Goal: Book appointment/travel/reservation

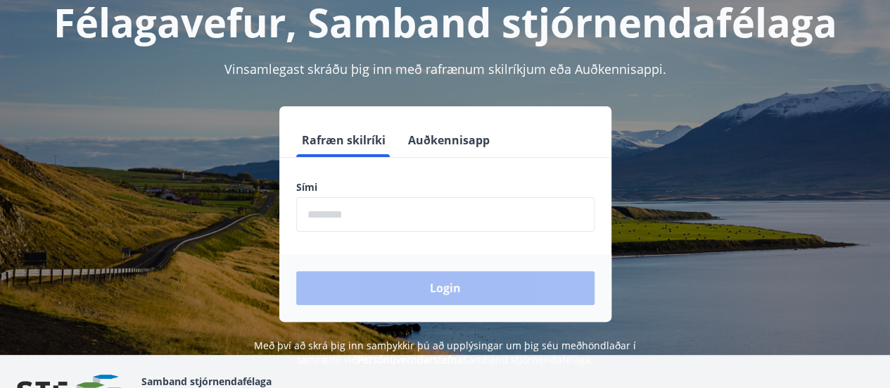
scroll to position [124, 0]
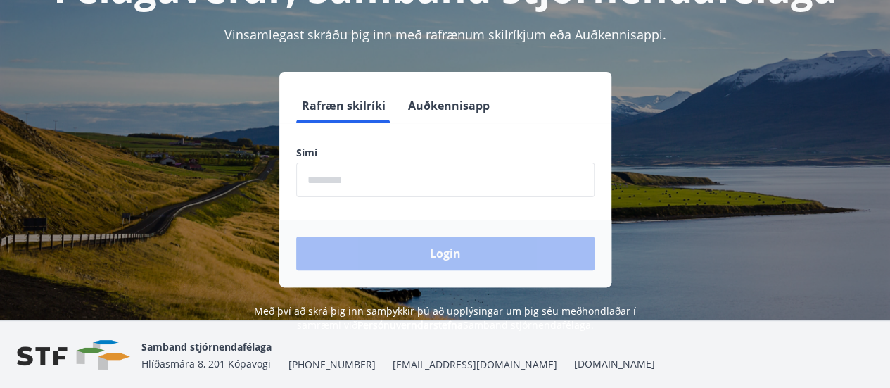
click at [342, 165] on input "phone" at bounding box center [445, 179] width 298 height 34
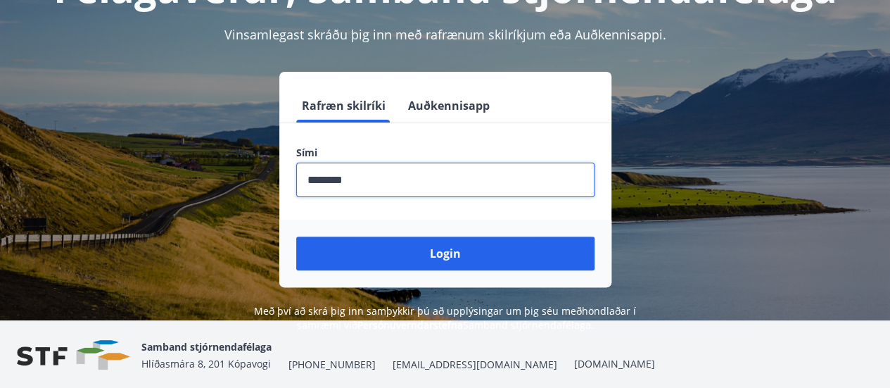
type input "********"
click at [296, 236] on button "Login" at bounding box center [445, 253] width 298 height 34
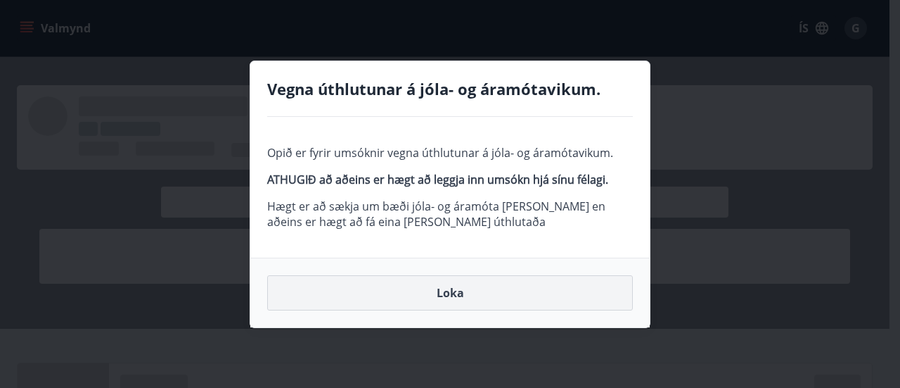
click at [468, 286] on button "Loka" at bounding box center [450, 292] width 366 height 35
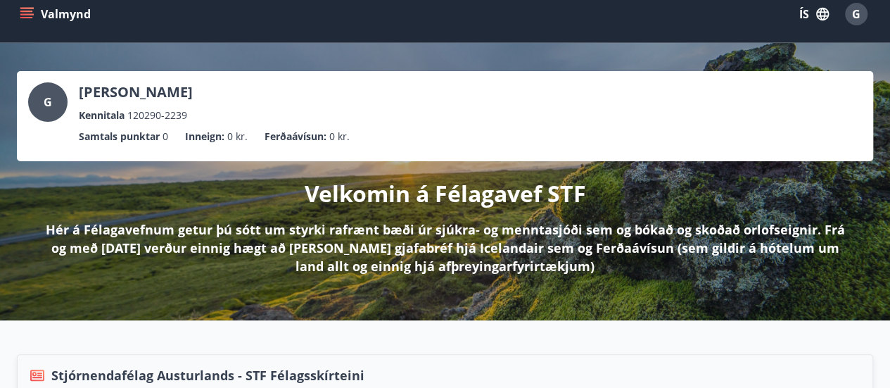
scroll to position [13, 0]
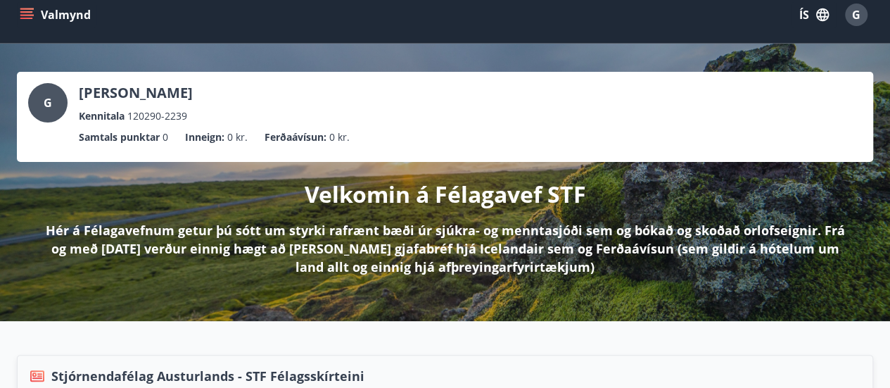
click at [24, 23] on button "Valmynd" at bounding box center [56, 14] width 79 height 25
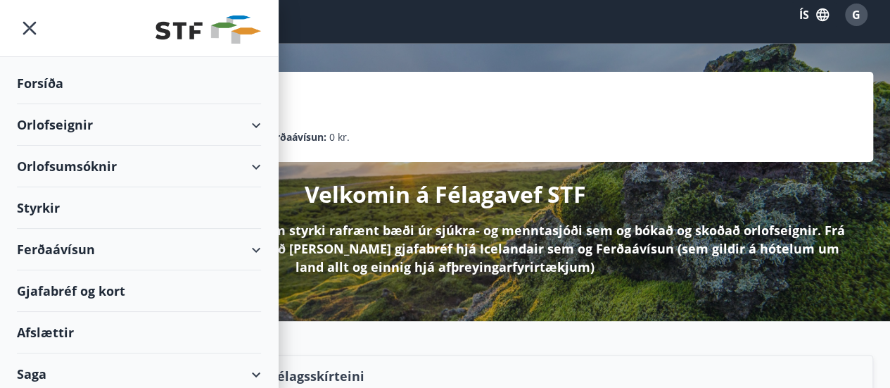
click at [240, 160] on div "Orlofsumsóknir" at bounding box center [139, 167] width 244 height 42
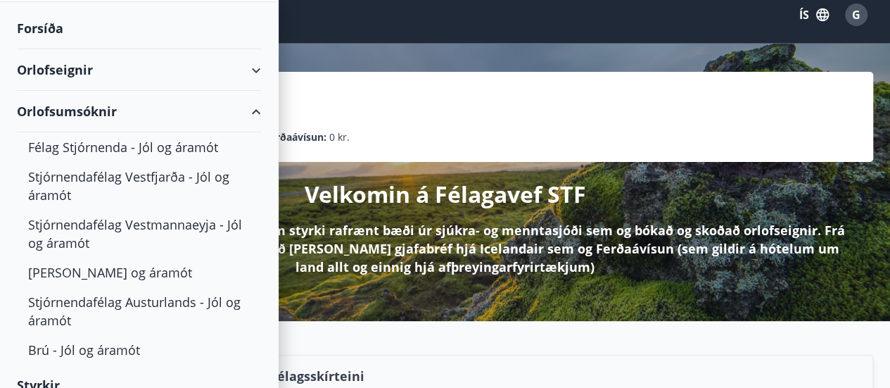
scroll to position [31, 0]
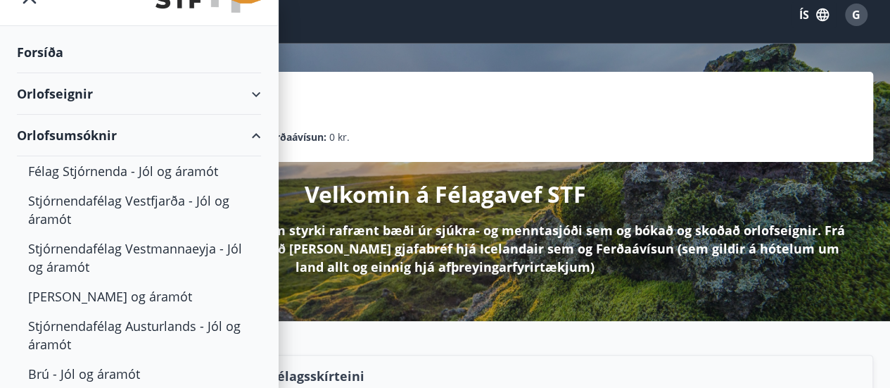
click at [248, 92] on div "Orlofseignir" at bounding box center [139, 94] width 244 height 42
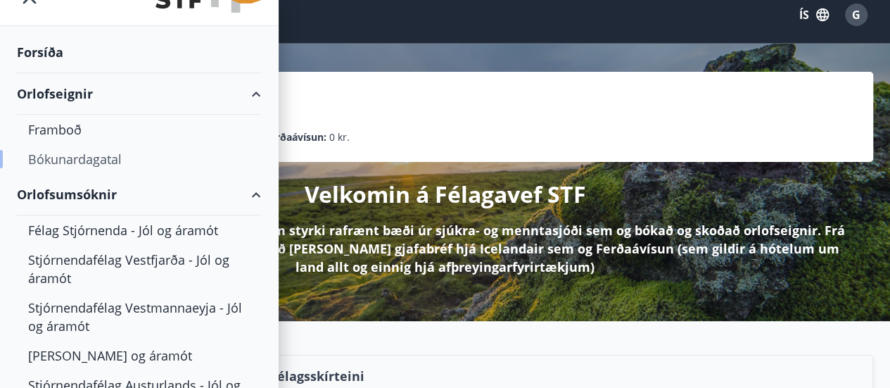
click at [72, 154] on div "Bókunardagatal" at bounding box center [139, 159] width 222 height 30
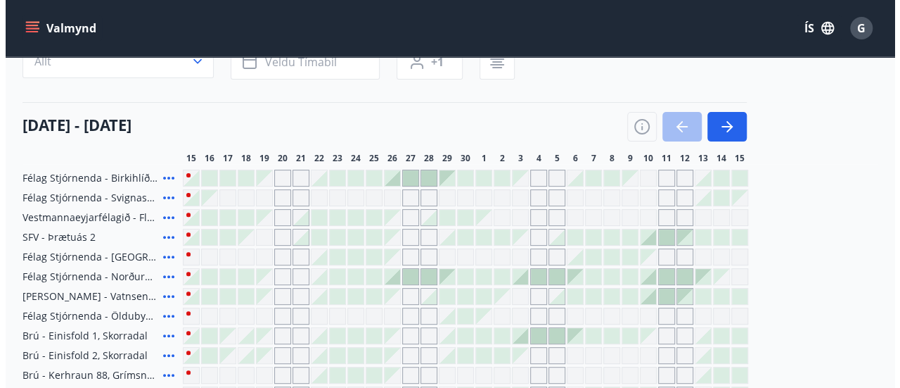
scroll to position [60, 0]
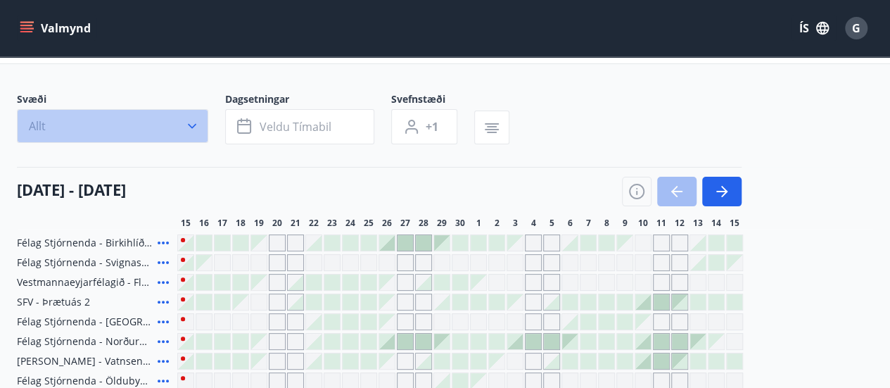
click at [192, 123] on icon "button" at bounding box center [192, 126] width 14 height 14
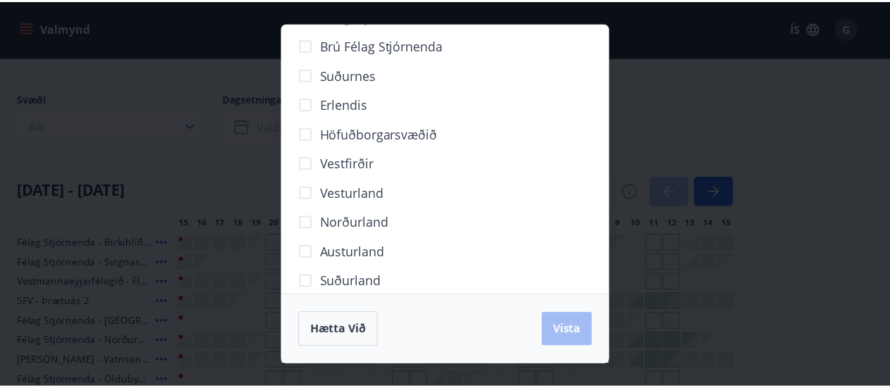
scroll to position [174, 0]
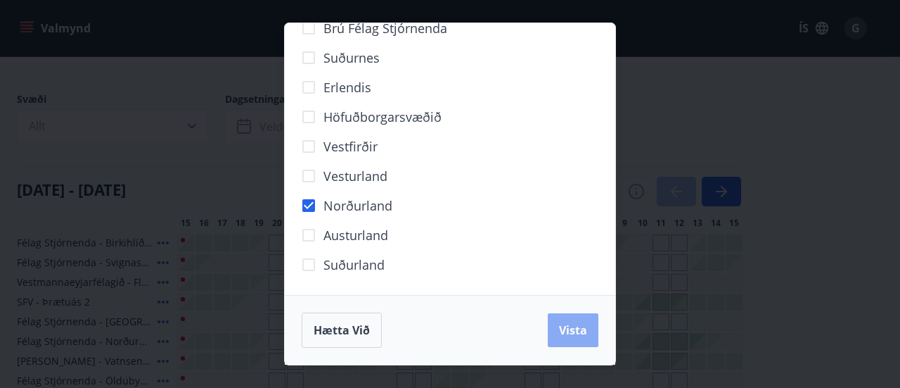
click at [580, 334] on span "Vista" at bounding box center [573, 329] width 28 height 15
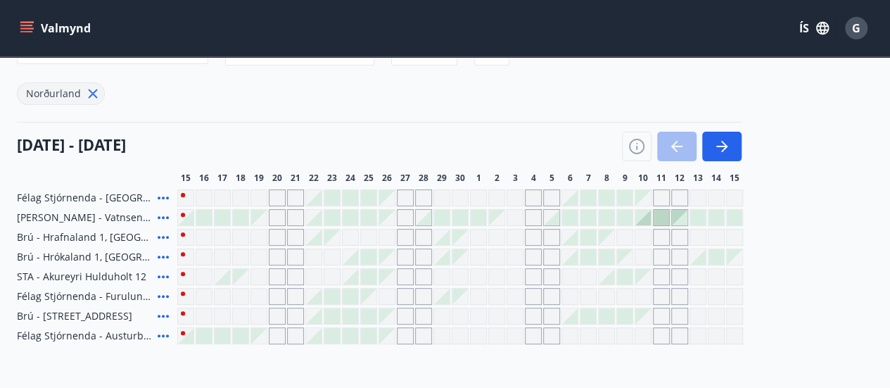
scroll to position [140, 0]
click at [717, 141] on icon "button" at bounding box center [721, 145] width 17 height 17
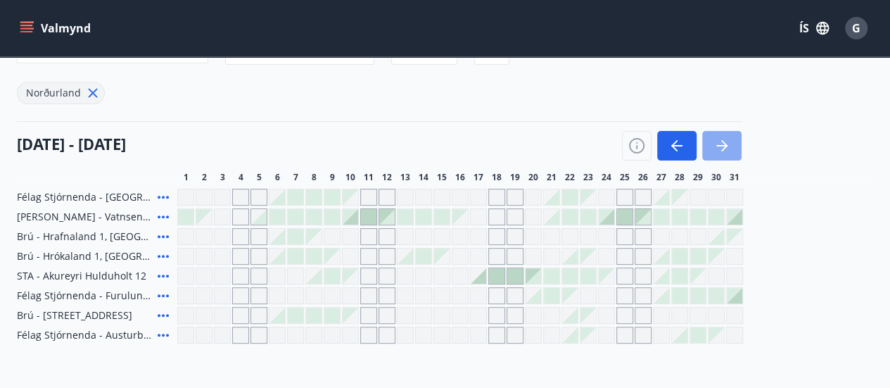
click at [725, 151] on icon "button" at bounding box center [721, 145] width 17 height 17
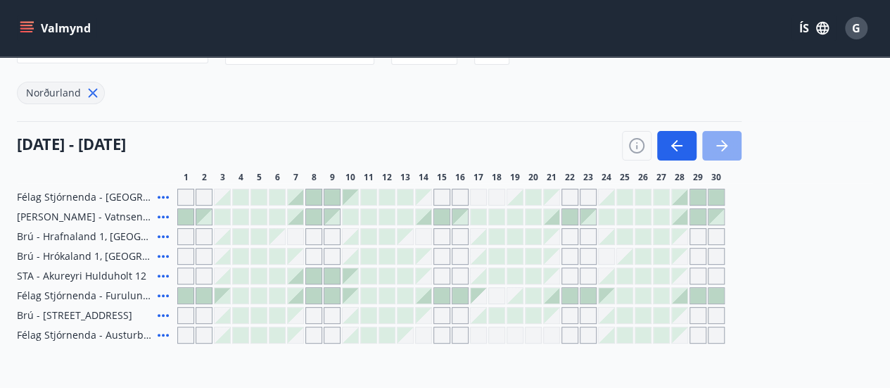
click at [726, 132] on button "button" at bounding box center [721, 146] width 39 height 30
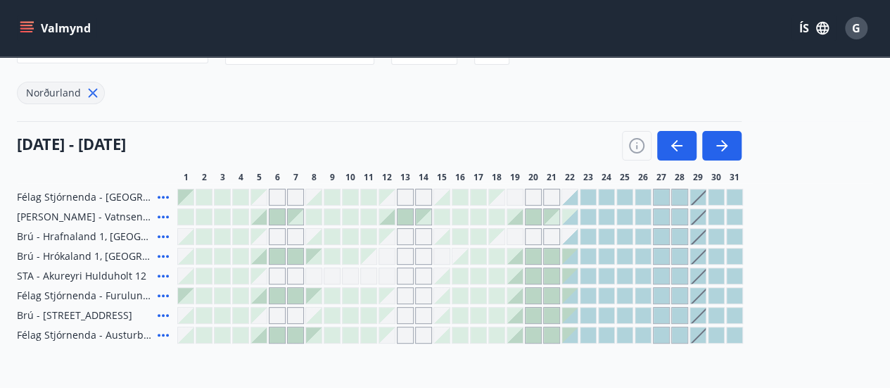
click at [160, 254] on icon at bounding box center [163, 256] width 17 height 17
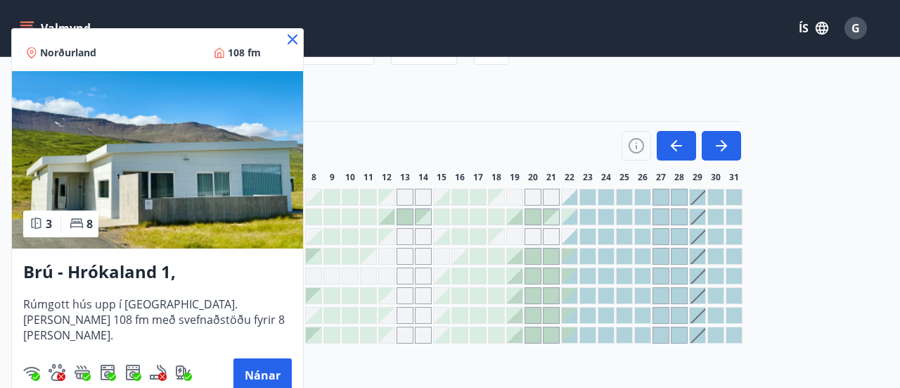
click at [291, 46] on icon at bounding box center [292, 39] width 17 height 17
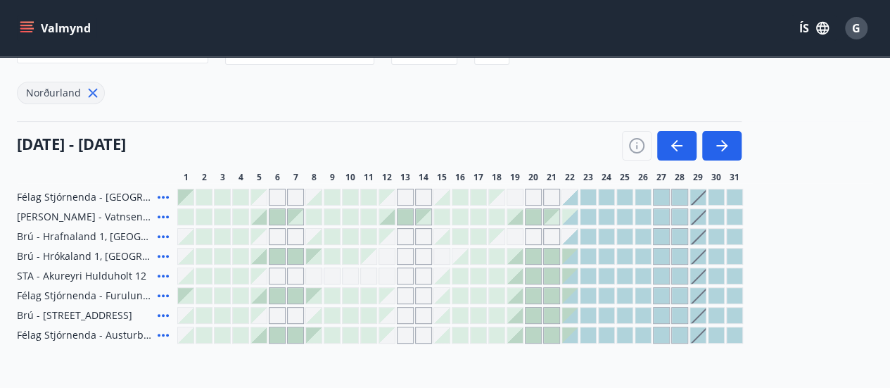
click at [163, 308] on icon at bounding box center [163, 315] width 17 height 17
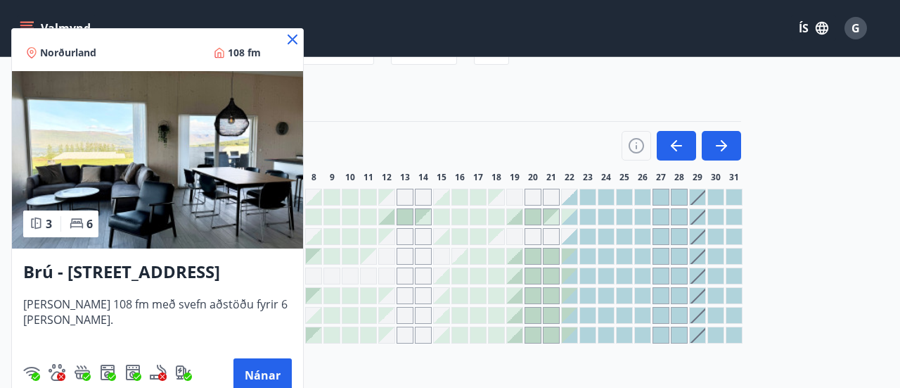
click at [286, 37] on icon at bounding box center [292, 39] width 17 height 17
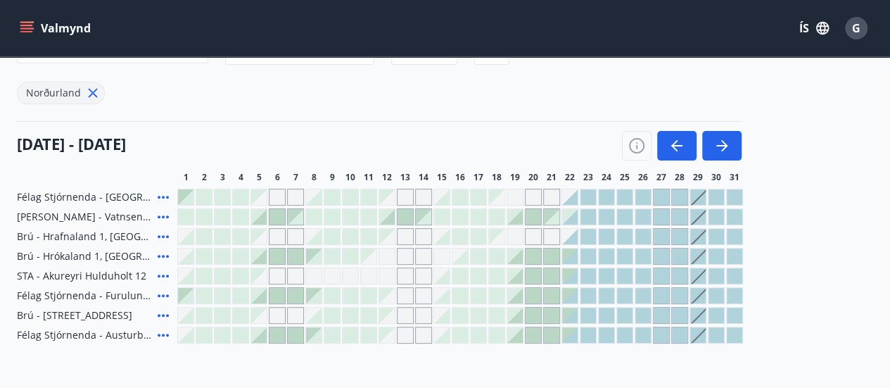
click at [161, 250] on icon at bounding box center [163, 256] width 17 height 17
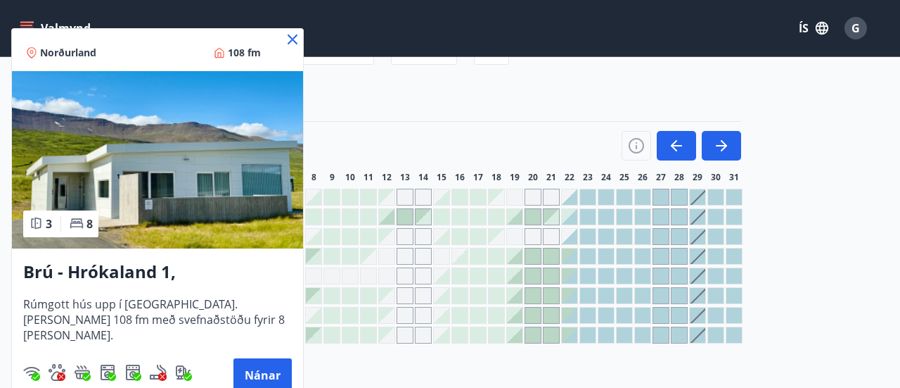
click at [291, 40] on icon at bounding box center [293, 39] width 10 height 10
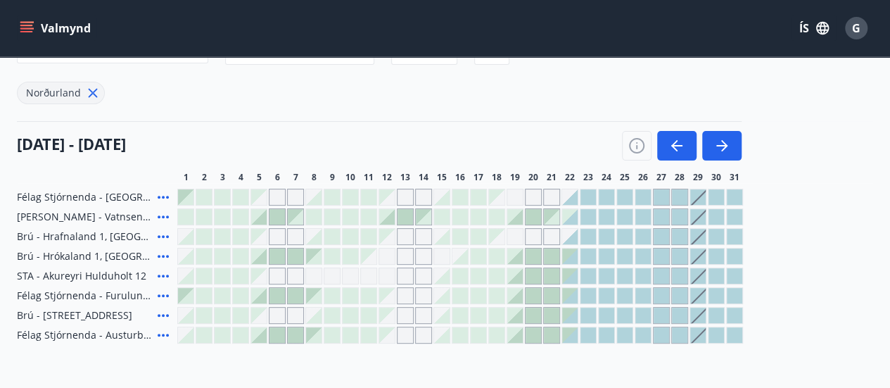
click at [162, 234] on icon at bounding box center [163, 236] width 17 height 17
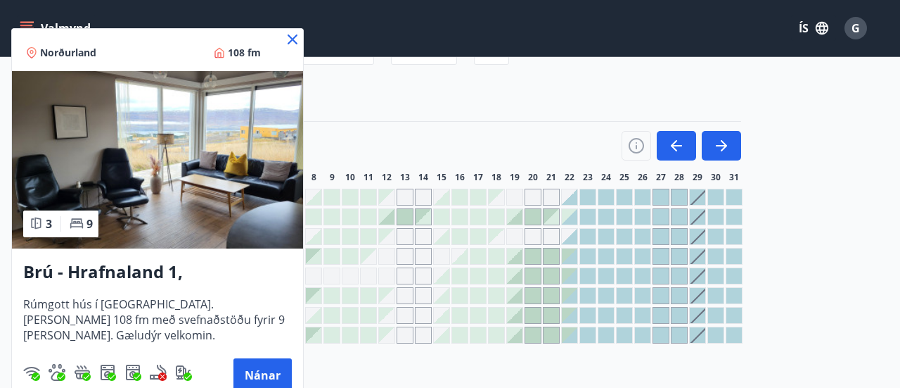
click at [289, 38] on icon at bounding box center [292, 39] width 17 height 17
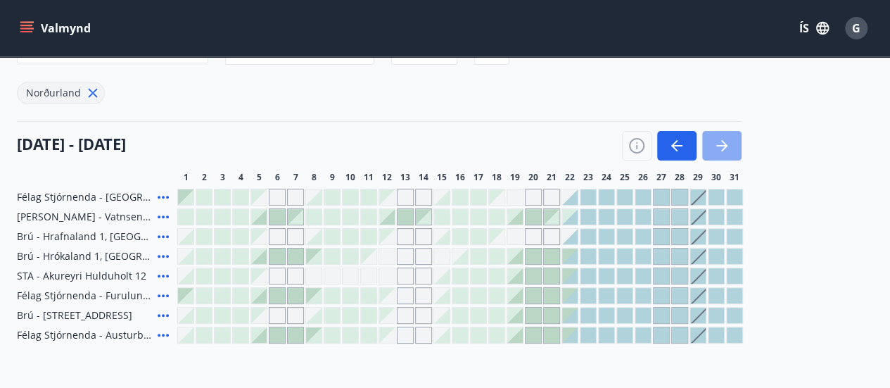
click at [717, 139] on icon "button" at bounding box center [721, 145] width 17 height 17
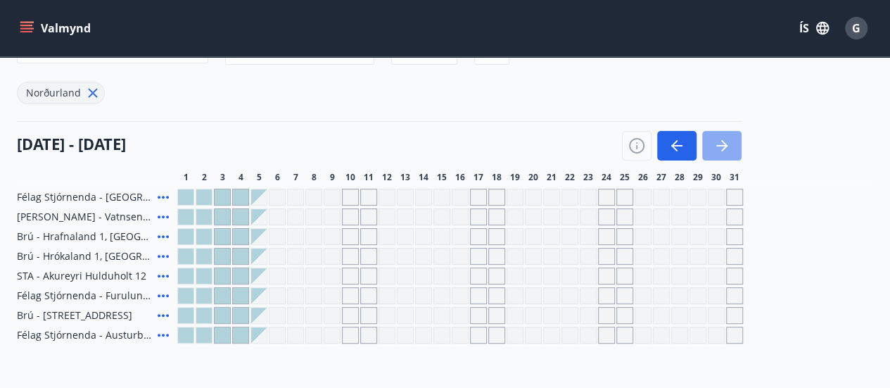
click at [717, 139] on icon "button" at bounding box center [721, 145] width 17 height 17
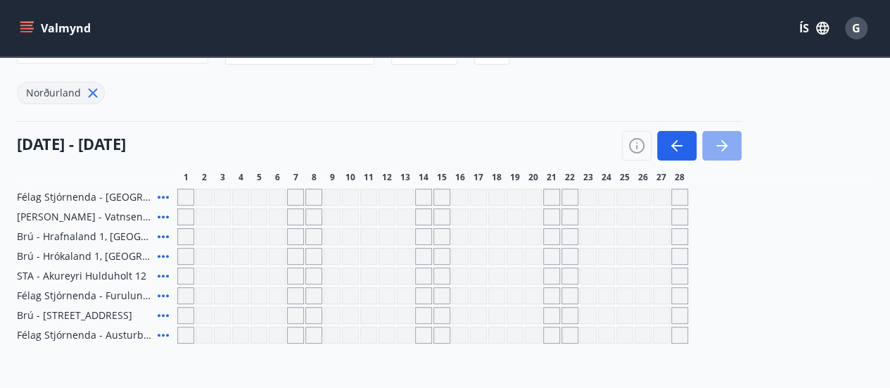
click at [717, 139] on icon "button" at bounding box center [721, 145] width 17 height 17
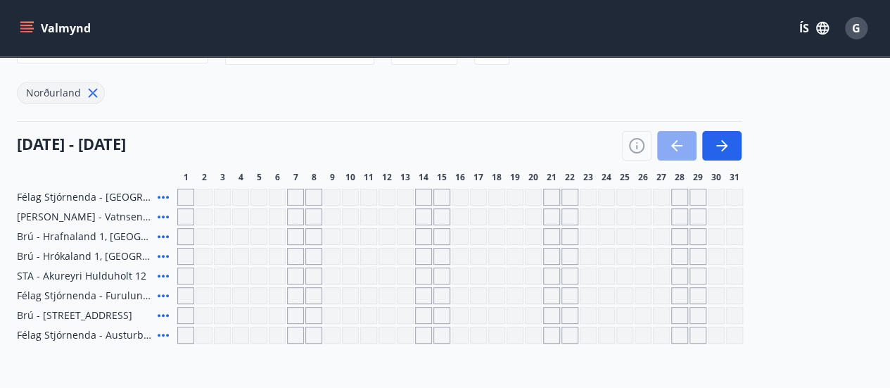
click at [665, 137] on button "button" at bounding box center [676, 146] width 39 height 30
